Goal: Information Seeking & Learning: Learn about a topic

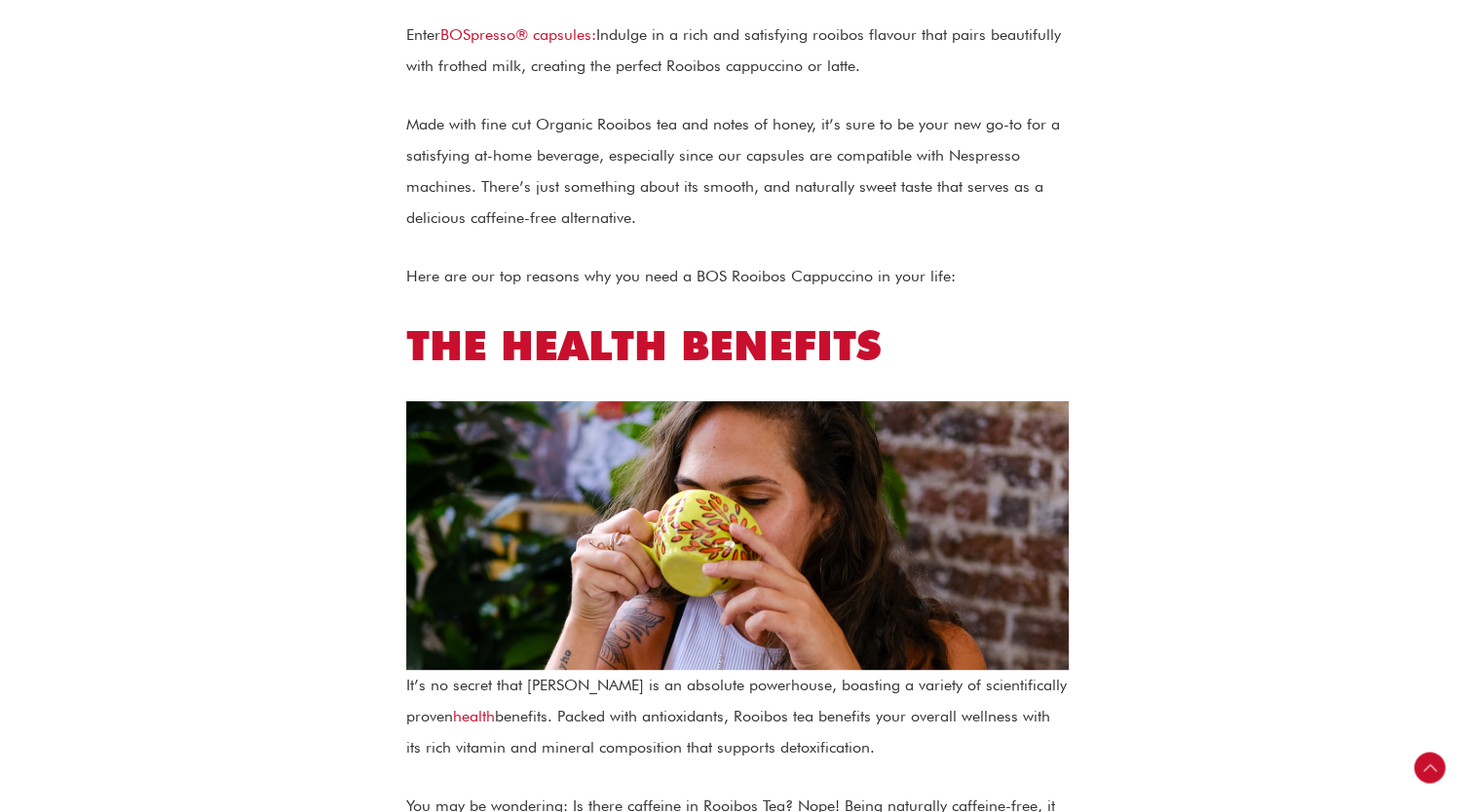
scroll to position [1003, 0]
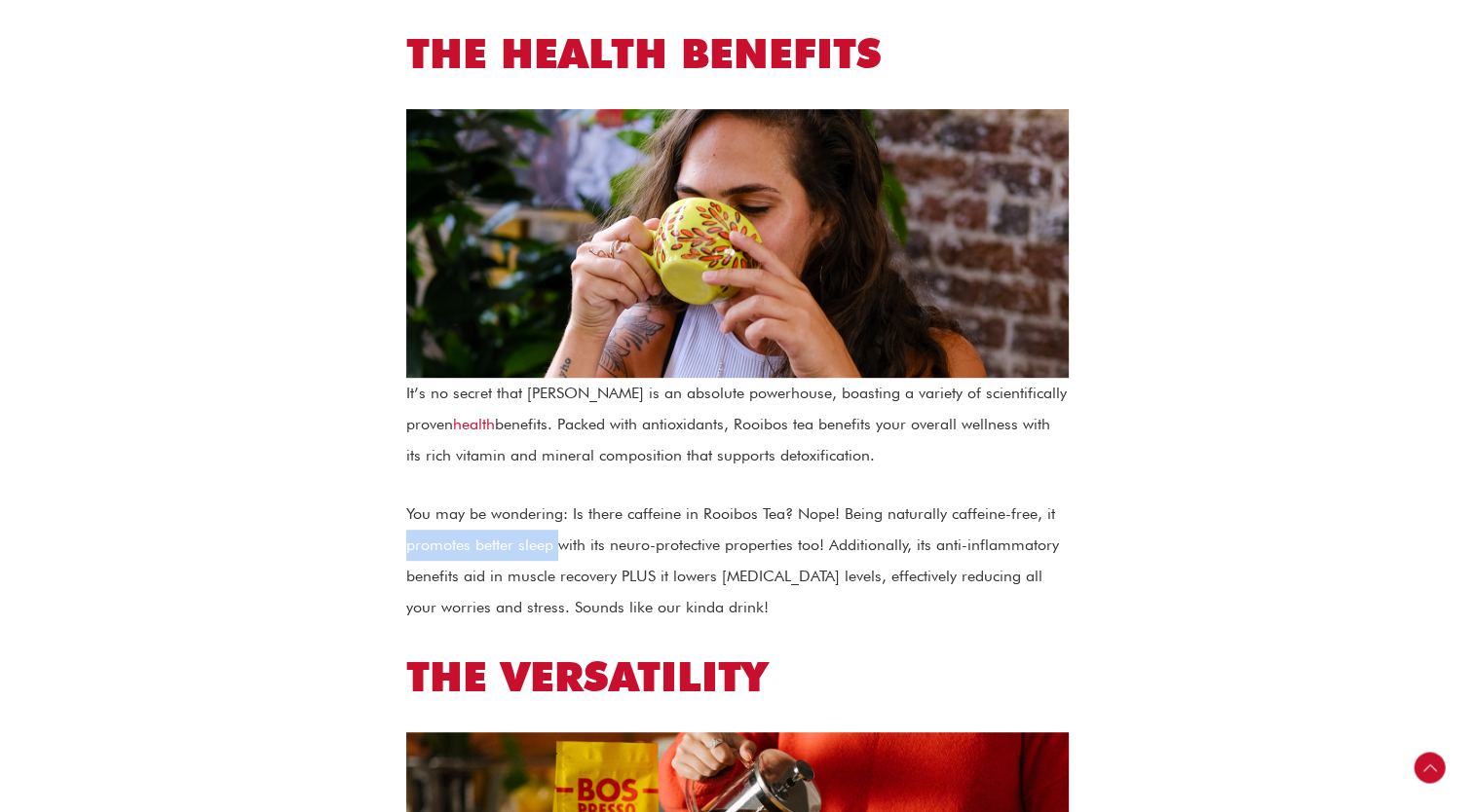
drag, startPoint x: 402, startPoint y: 542, endPoint x: 558, endPoint y: 557, distance: 156.7
copy p "promotes better sleep"
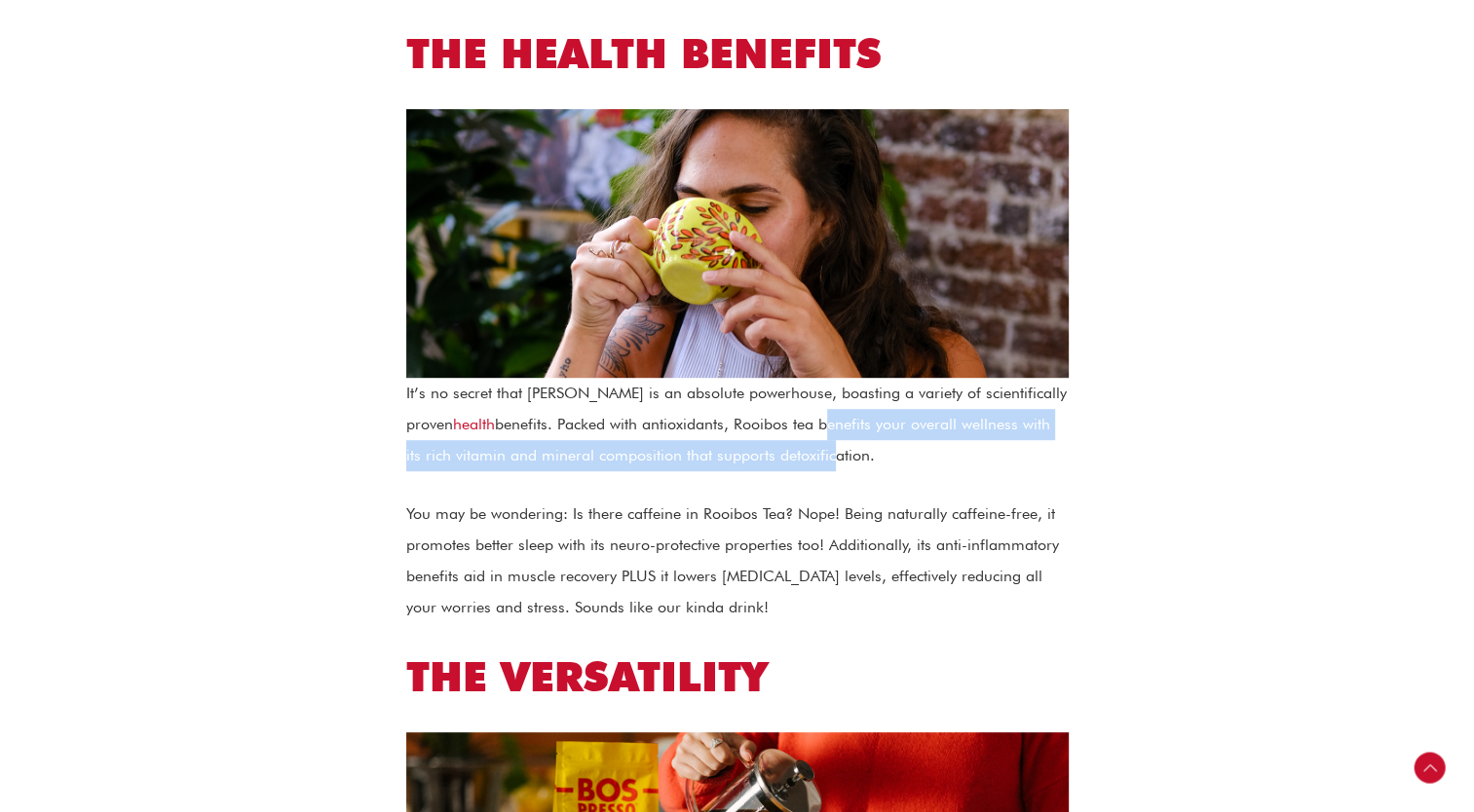
drag, startPoint x: 773, startPoint y: 423, endPoint x: 777, endPoint y: 445, distance: 22.4
click at [777, 445] on p "It’s no secret that Rooibos is an absolute powerhouse, boasting a variety of sc…" at bounding box center [738, 425] width 663 height 94
drag, startPoint x: 777, startPoint y: 445, endPoint x: 793, endPoint y: 430, distance: 21.9
copy p "benefits your overall wellness with its rich vitamin and mineral composition th…"
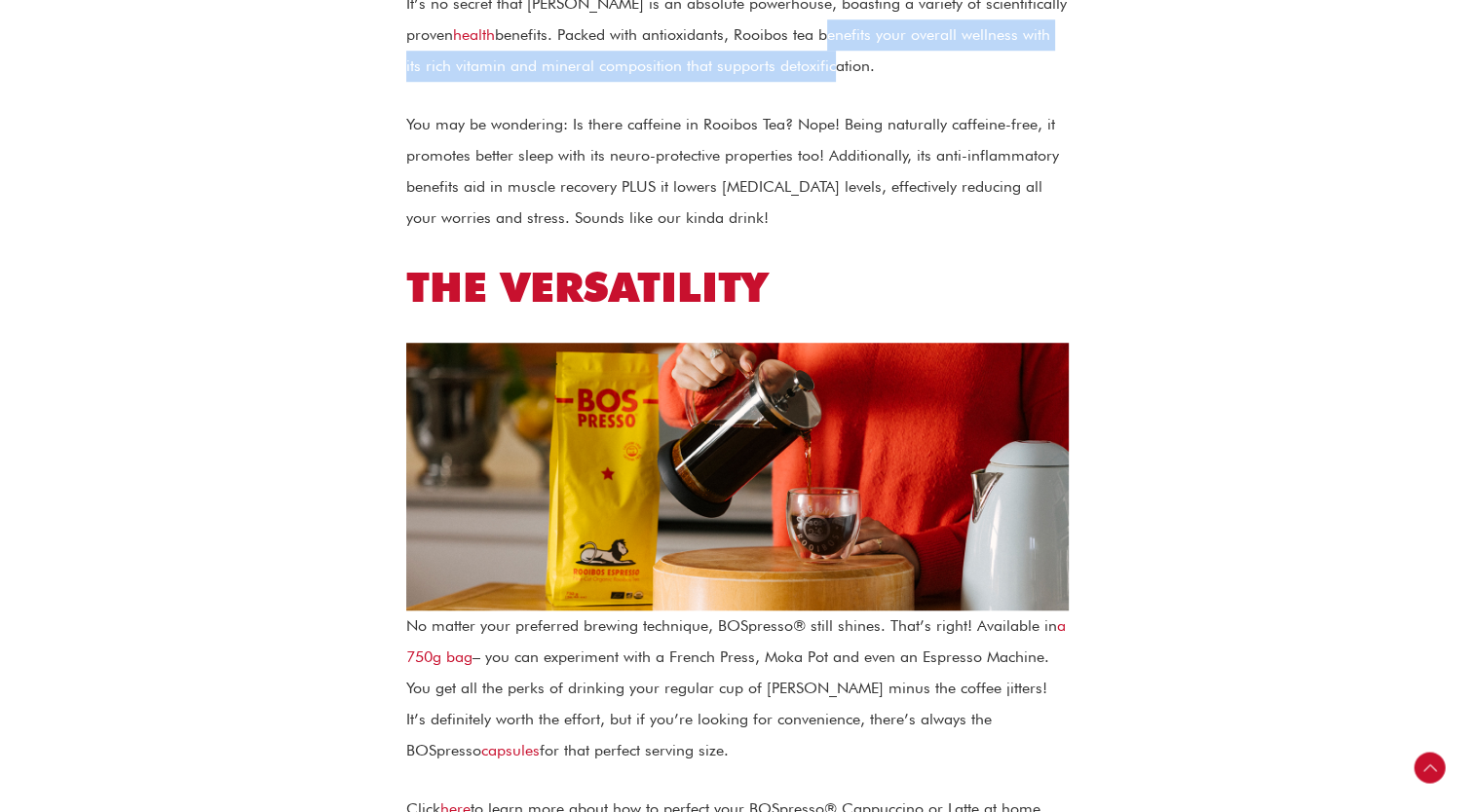
scroll to position [1490, 0]
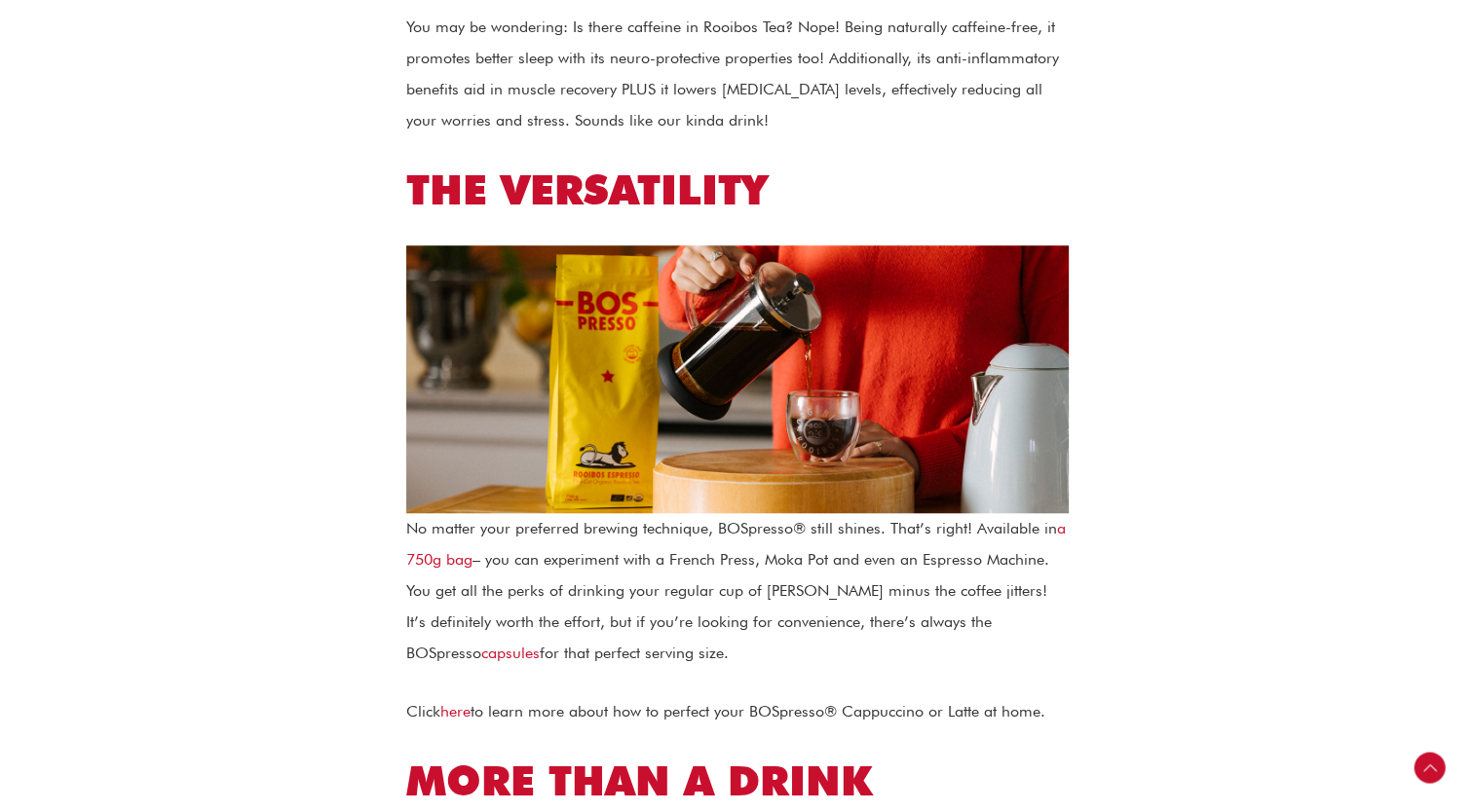
drag, startPoint x: 546, startPoint y: 621, endPoint x: 579, endPoint y: 661, distance: 51.9
click at [579, 661] on p "No matter your preferred brewing technique, BOSpresso® still shines. That’s rig…" at bounding box center [738, 592] width 663 height 156
drag, startPoint x: 579, startPoint y: 661, endPoint x: 546, endPoint y: 652, distance: 34.2
copy p "if you’re looking for convenience, there’s always the BOSpresso capsules for th…"
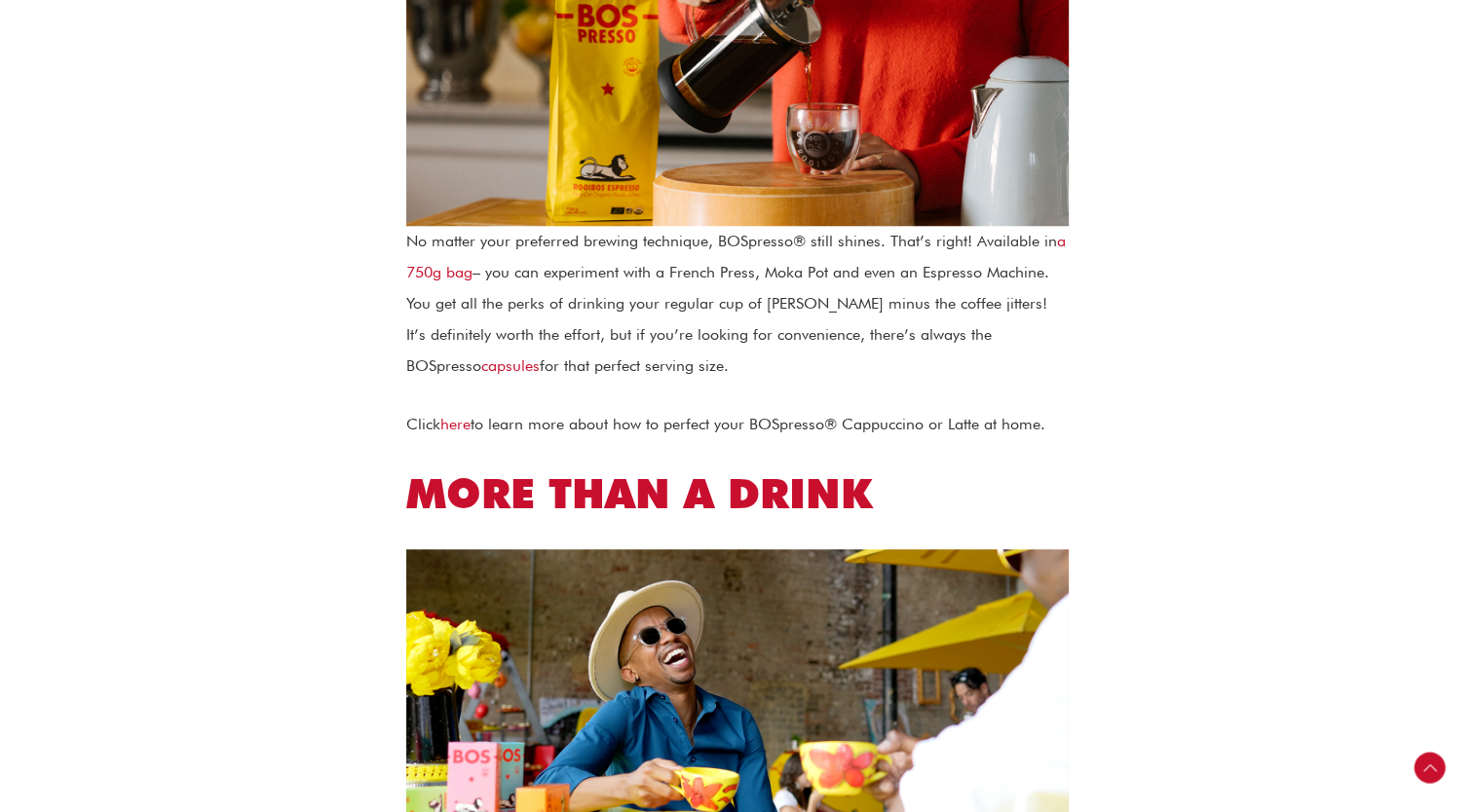
scroll to position [1783, 0]
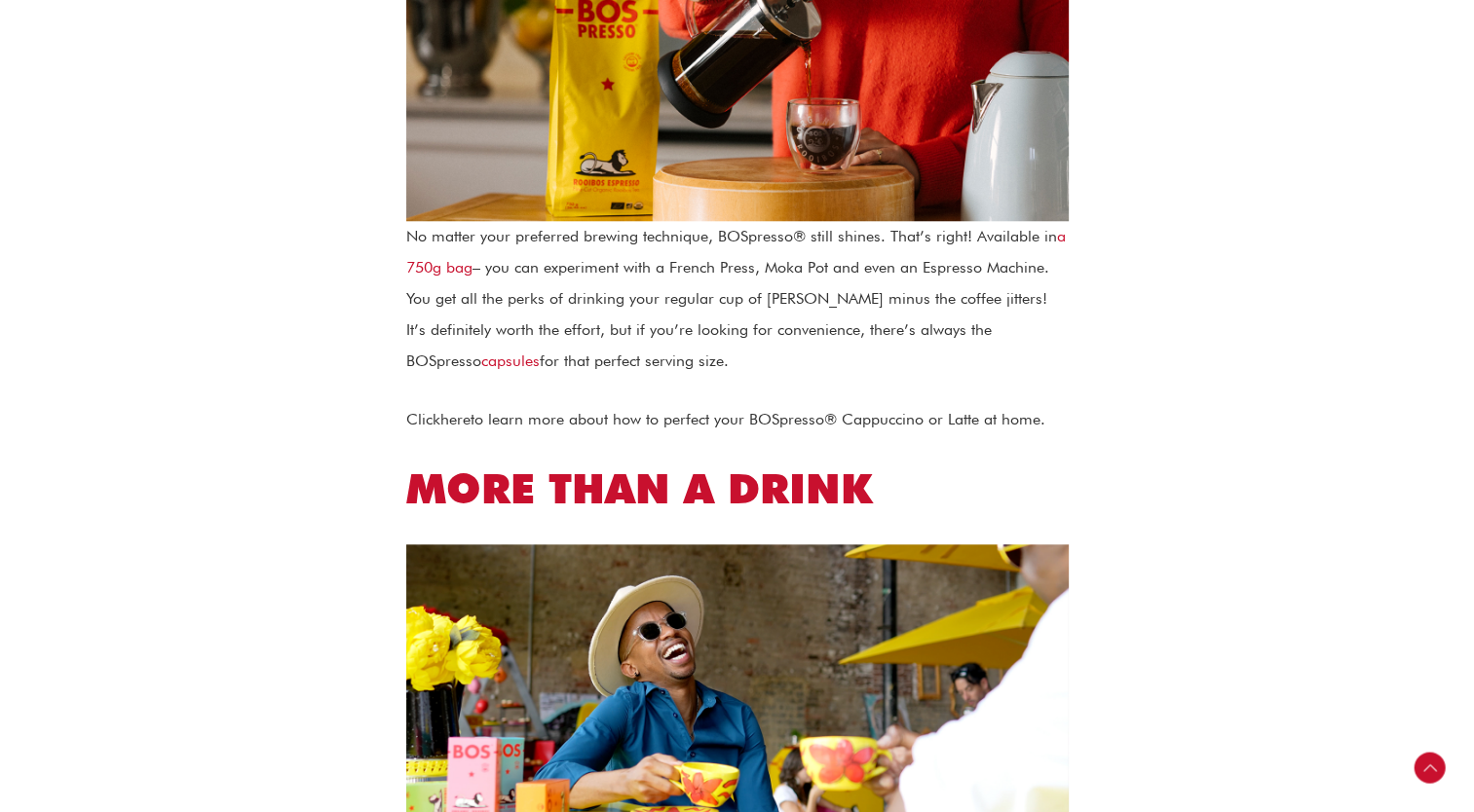
click at [463, 423] on link "here" at bounding box center [455, 419] width 30 height 19
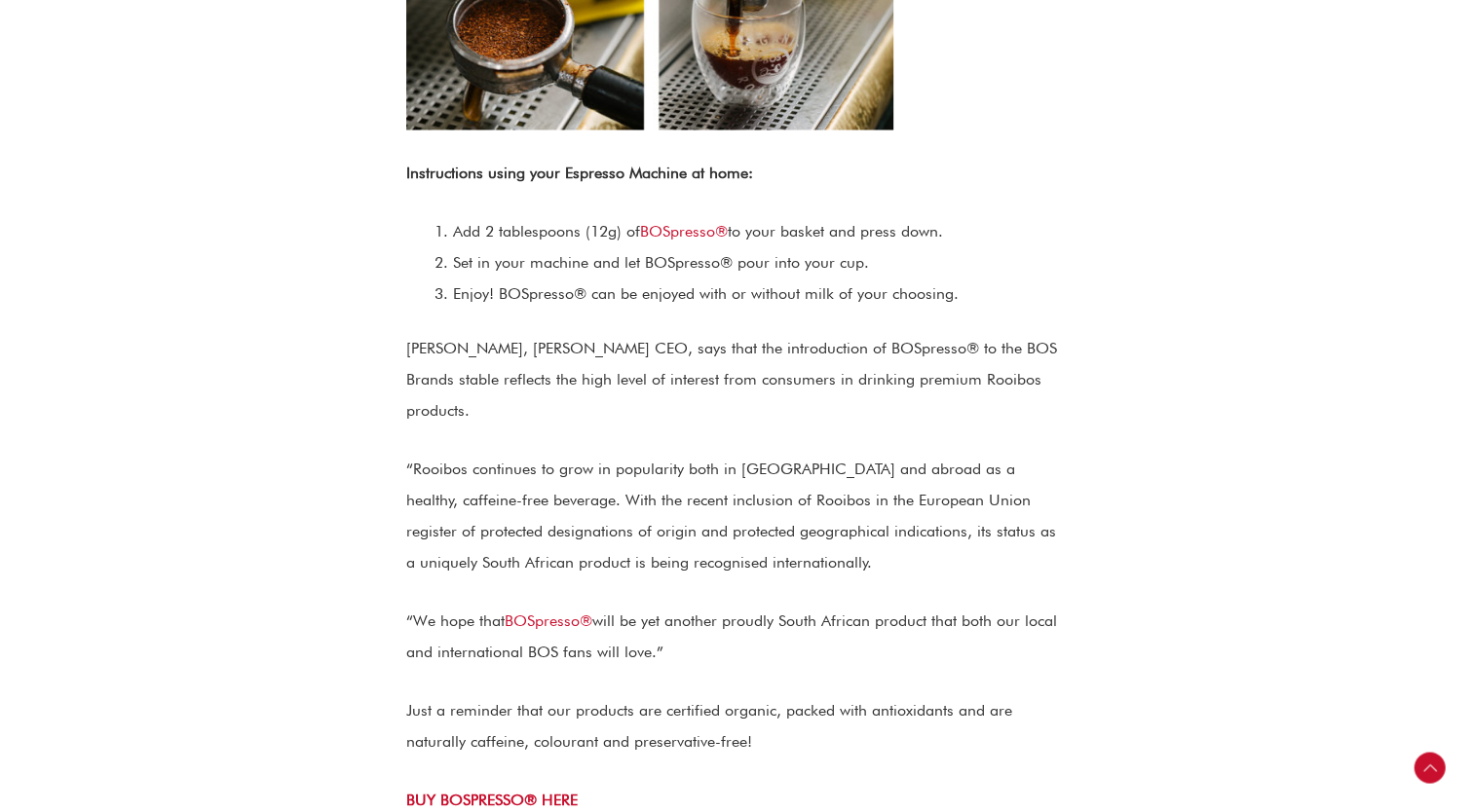
scroll to position [3702, 0]
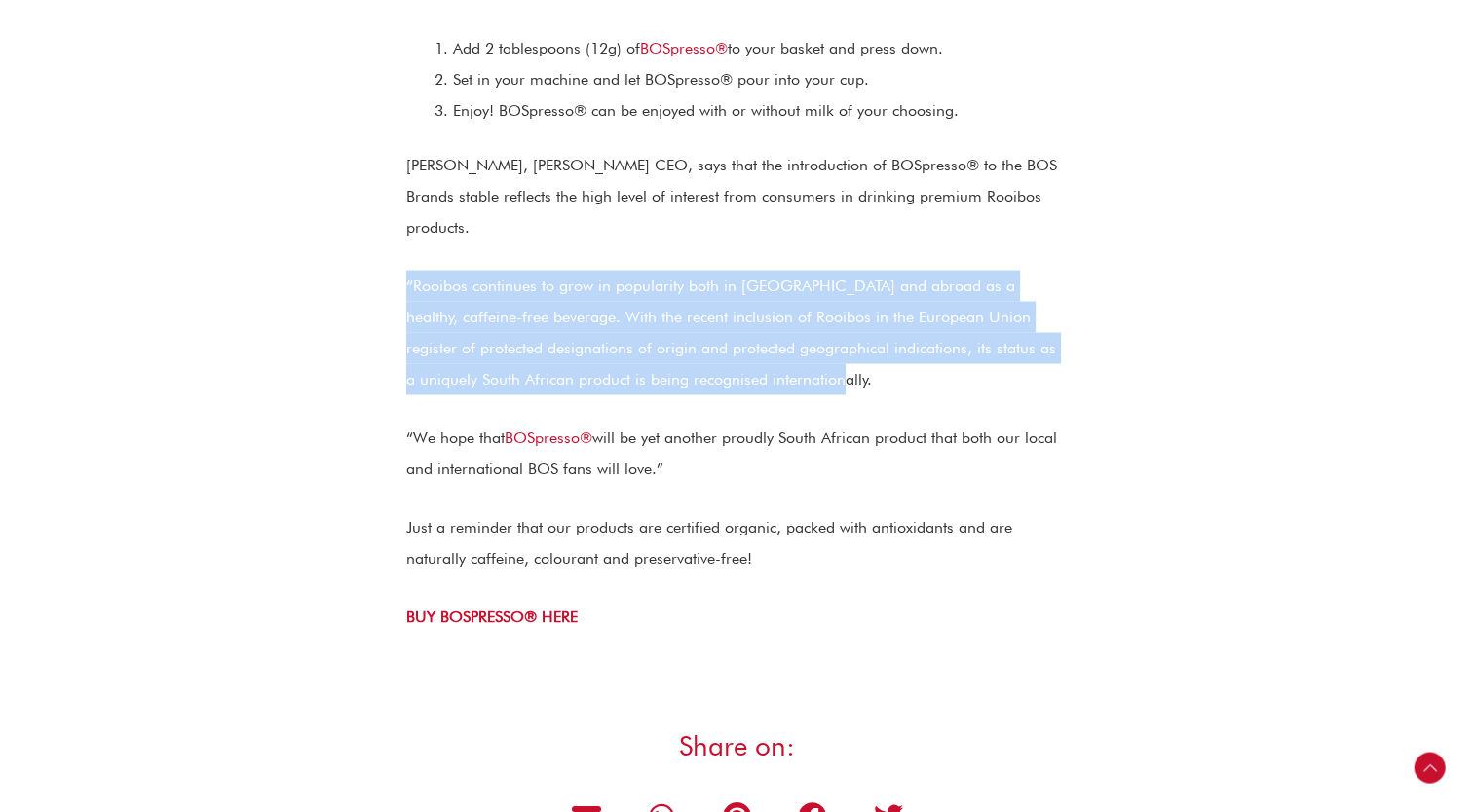
drag, startPoint x: 408, startPoint y: 251, endPoint x: 766, endPoint y: 341, distance: 369.1
click at [766, 341] on p "“Rooibos continues to grow in popularity both in [GEOGRAPHIC_DATA] and abroad a…" at bounding box center [738, 333] width 663 height 125
drag, startPoint x: 766, startPoint y: 341, endPoint x: 715, endPoint y: 338, distance: 51.1
copy p "“Rooibos continues to grow in popularity both in [GEOGRAPHIC_DATA] and abroad a…"
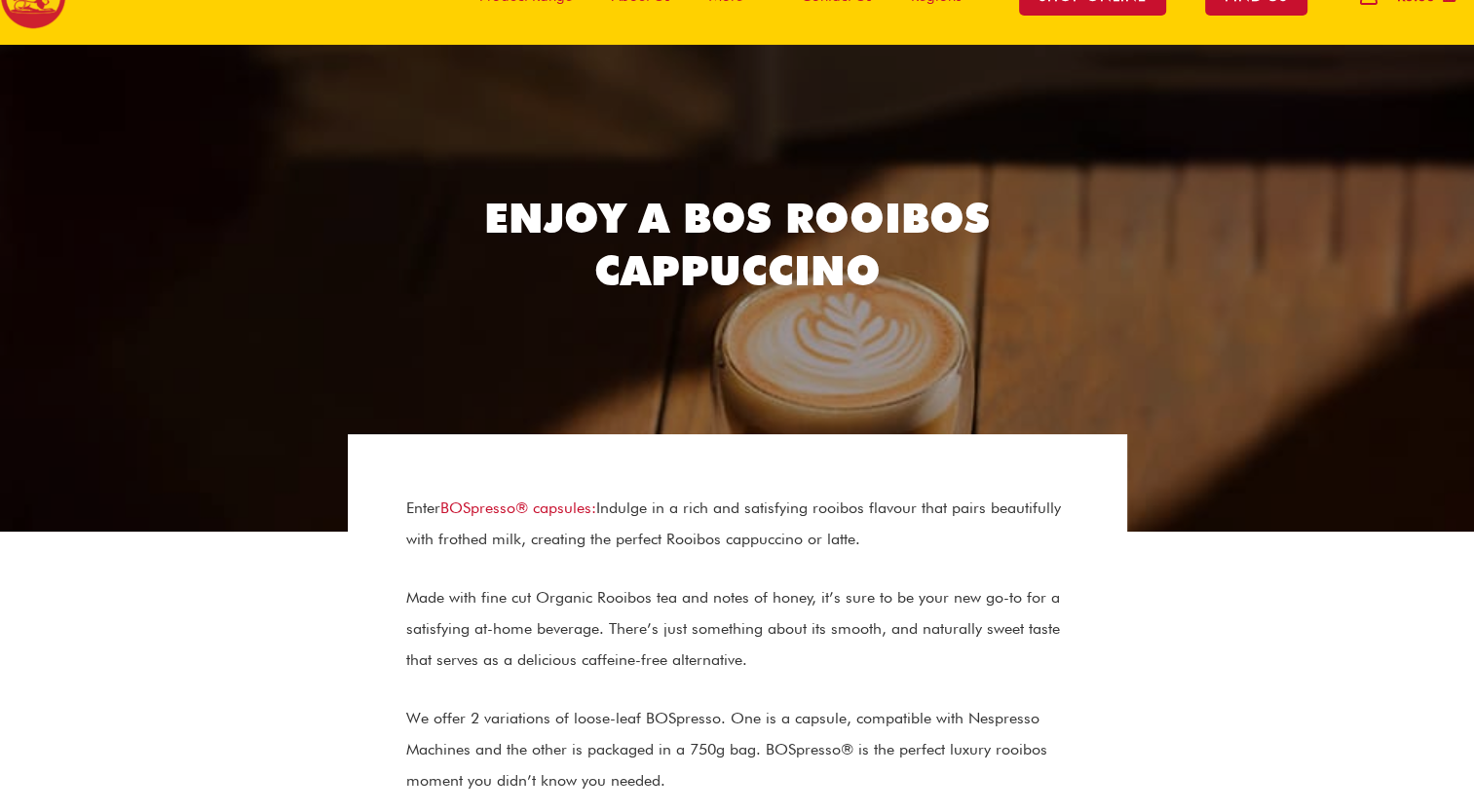
scroll to position [0, 0]
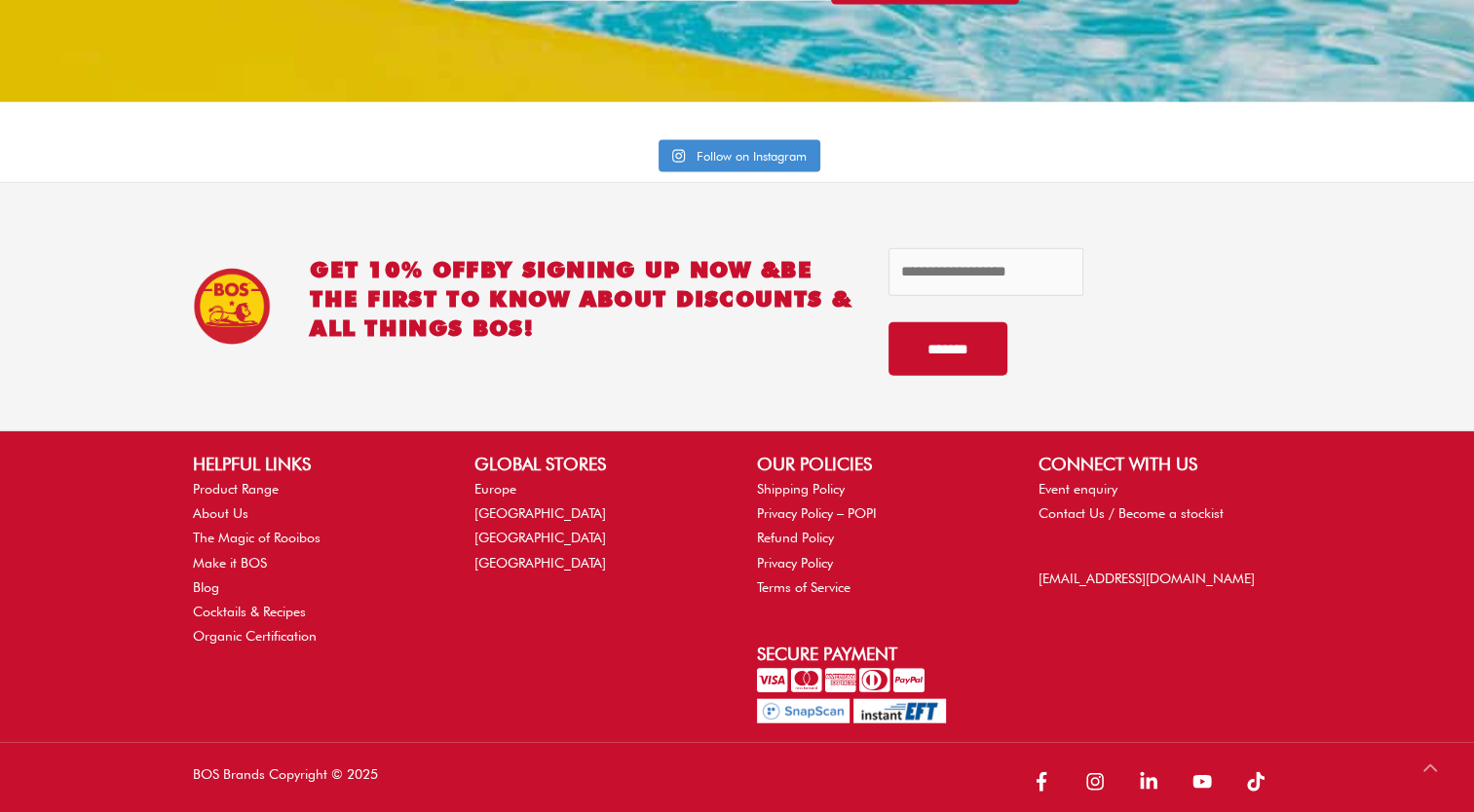
scroll to position [4413, 0]
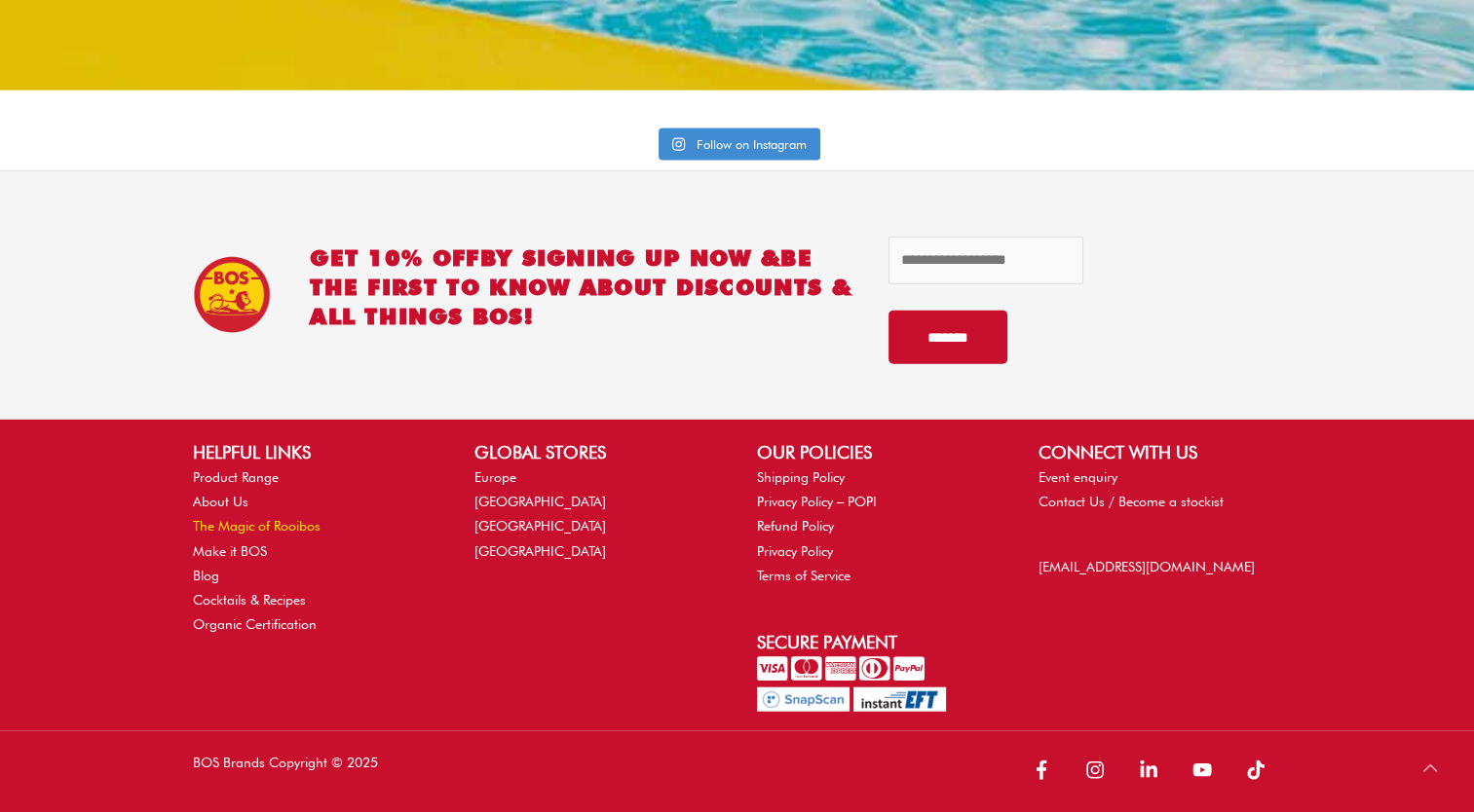
click at [243, 522] on link "The Magic of Rooibos" at bounding box center [256, 526] width 128 height 16
